Goal: Task Accomplishment & Management: Manage account settings

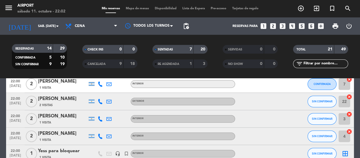
scroll to position [244, 0]
click at [327, 116] on button "SIN CONFIRMAR" at bounding box center [321, 119] width 29 height 12
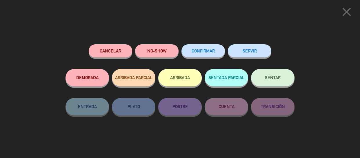
click at [266, 81] on button "SENTAR" at bounding box center [272, 77] width 43 height 17
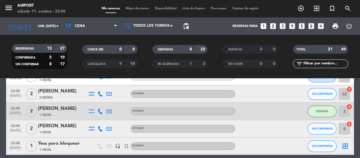
scroll to position [238, 0]
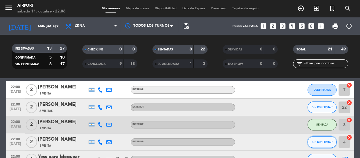
click at [319, 142] on span "SIN CONFIRMAR" at bounding box center [322, 141] width 21 height 3
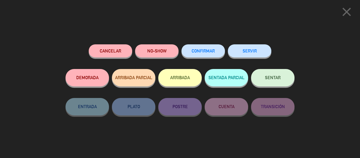
click at [278, 80] on button "SENTAR" at bounding box center [272, 77] width 43 height 17
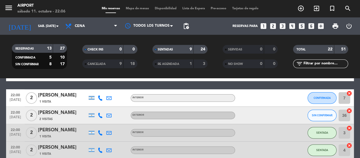
scroll to position [230, 0]
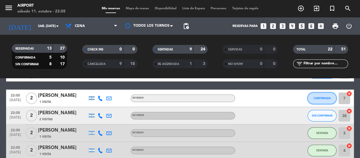
click at [311, 96] on button "CONFIRMADA" at bounding box center [321, 98] width 29 height 12
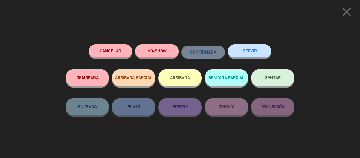
click at [267, 77] on span "SENTAR" at bounding box center [273, 77] width 16 height 5
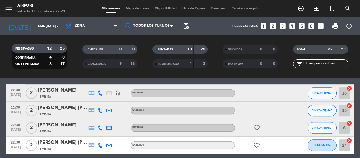
scroll to position [330, 0]
click at [249, 113] on div at bounding box center [261, 110] width 52 height 17
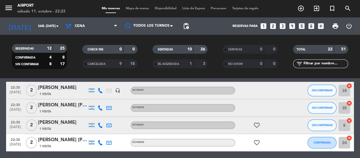
scroll to position [333, 0]
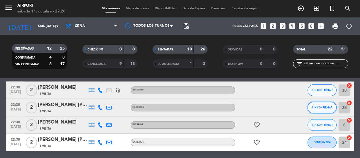
click at [324, 108] on span "SIN CONFIRMAR" at bounding box center [322, 107] width 21 height 3
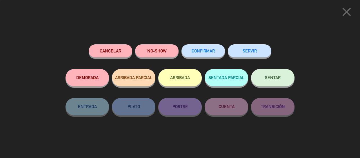
click at [269, 79] on span "SENTAR" at bounding box center [273, 77] width 16 height 5
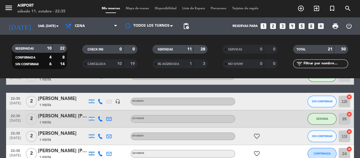
scroll to position [304, 0]
click at [318, 98] on button "SIN CONFIRMAR" at bounding box center [321, 102] width 29 height 12
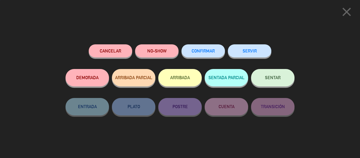
click at [268, 75] on button "SENTAR" at bounding box center [272, 77] width 43 height 17
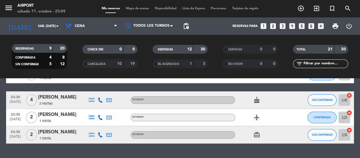
scroll to position [383, 0]
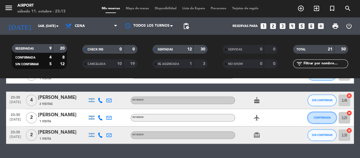
click at [326, 115] on button "CONFIRMADA" at bounding box center [321, 118] width 29 height 12
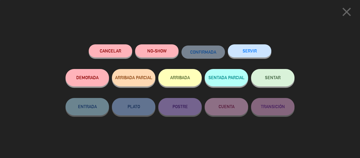
click at [269, 74] on button "SENTAR" at bounding box center [272, 77] width 43 height 17
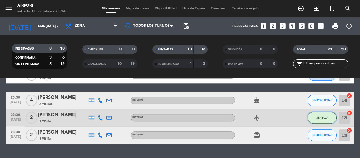
click at [329, 118] on button "SENTADA" at bounding box center [321, 118] width 29 height 12
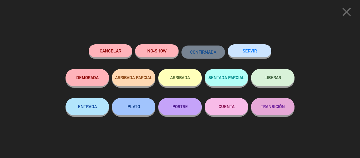
click at [347, 13] on icon "close" at bounding box center [346, 12] width 14 height 14
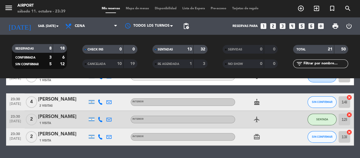
scroll to position [381, 0]
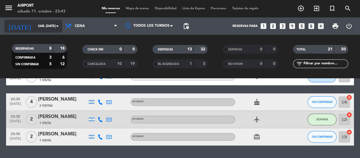
click at [35, 26] on input "sáb. [DATE]" at bounding box center [57, 26] width 45 height 10
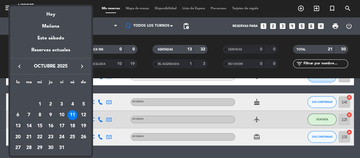
click at [17, 124] on div "13" at bounding box center [18, 126] width 10 height 10
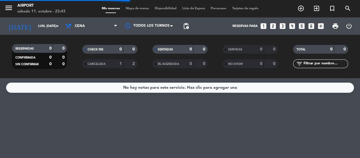
scroll to position [0, 0]
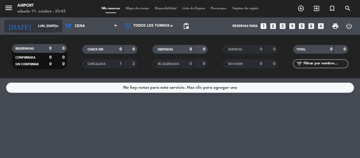
click at [32, 31] on div "[DATE] lun. [DATE] arrow_drop_down" at bounding box center [33, 26] width 58 height 13
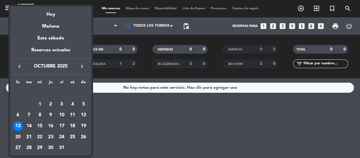
click at [32, 124] on div "14" at bounding box center [29, 126] width 10 height 10
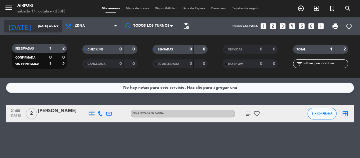
click at [35, 23] on input "[DATE] oct." at bounding box center [57, 26] width 45 height 10
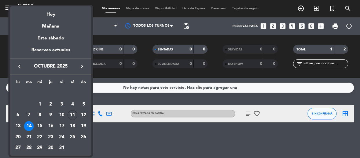
click at [38, 126] on div "15" at bounding box center [40, 126] width 10 height 10
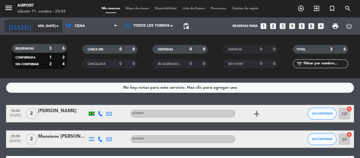
drag, startPoint x: 29, startPoint y: 28, endPoint x: 29, endPoint y: 32, distance: 3.5
click at [29, 32] on div "[DATE] mié. [DATE] arrow_drop_down" at bounding box center [33, 26] width 58 height 13
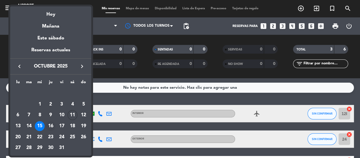
click at [48, 127] on div "16" at bounding box center [51, 126] width 10 height 10
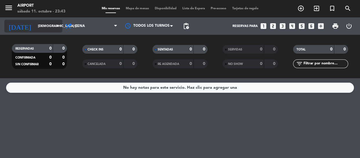
click at [43, 24] on input "[DEMOGRAPHIC_DATA] [DATE]" at bounding box center [57, 26] width 45 height 10
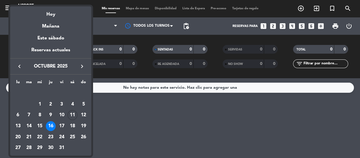
click at [46, 16] on div "Hoy" at bounding box center [50, 12] width 81 height 12
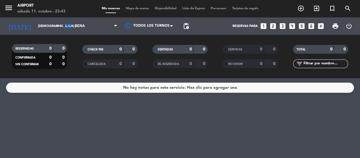
type input "sáb. [DATE]"
